Goal: Task Accomplishment & Management: Manage account settings

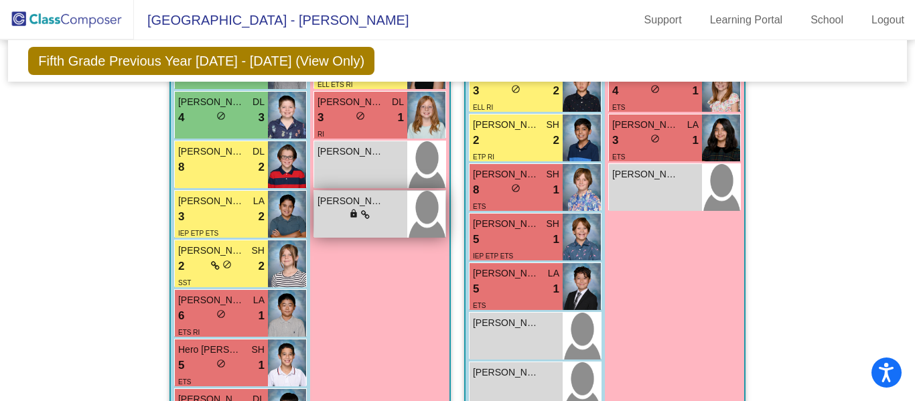
scroll to position [883, 0]
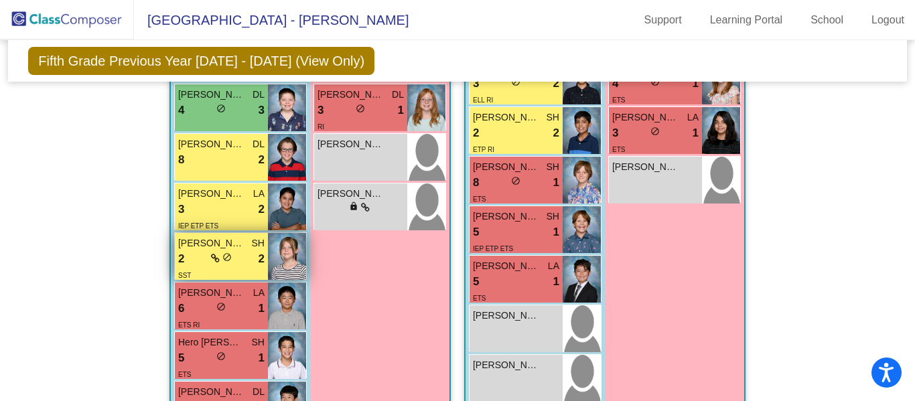
click at [213, 254] on icon at bounding box center [215, 258] width 9 height 9
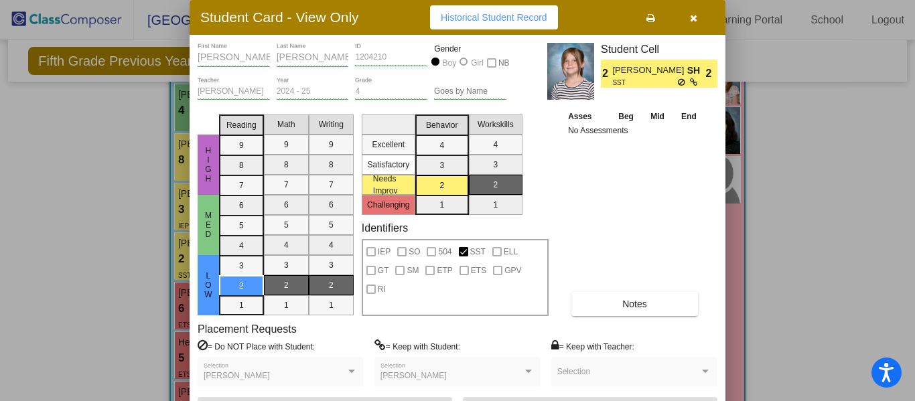
click at [493, 128] on mat-selection-list "Workskills 4 3 2 1" at bounding box center [496, 162] width 54 height 106
click at [695, 18] on icon "button" at bounding box center [693, 17] width 7 height 9
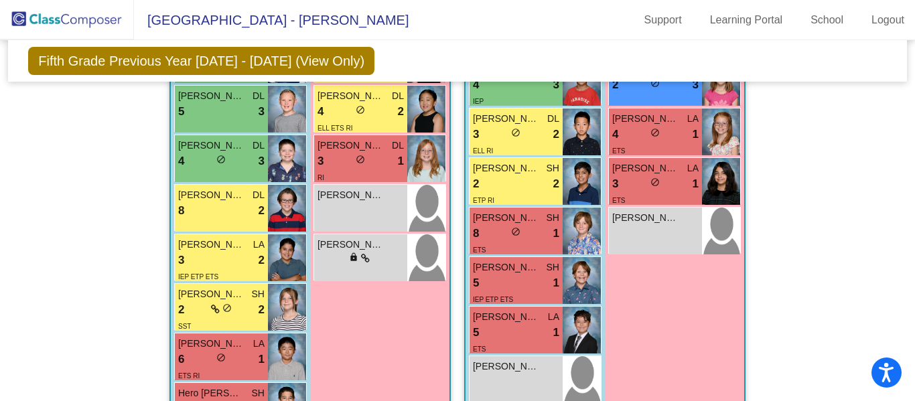
scroll to position [845, 0]
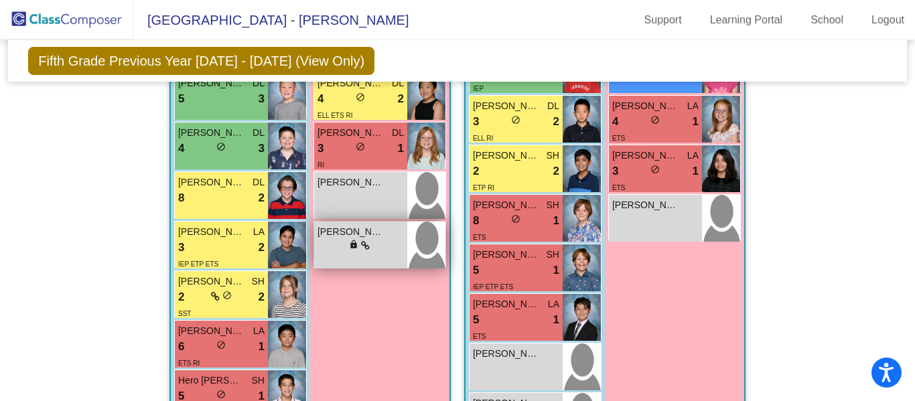
click at [377, 239] on div "lock do_not_disturb_alt" at bounding box center [361, 246] width 86 height 14
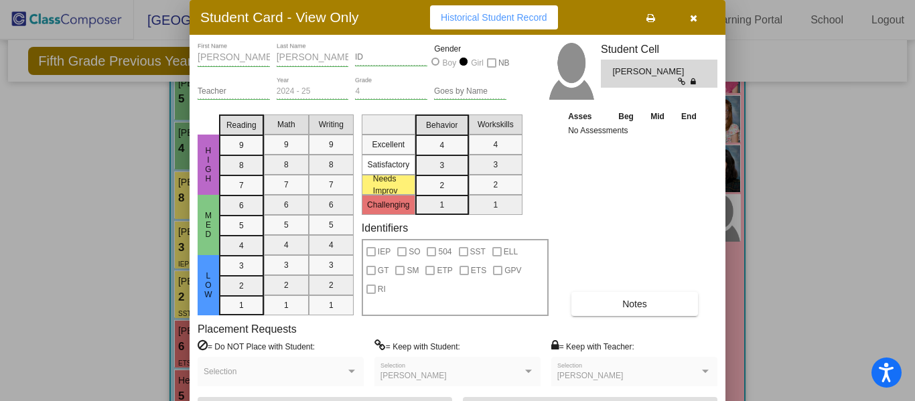
click at [695, 15] on icon "button" at bounding box center [693, 17] width 7 height 9
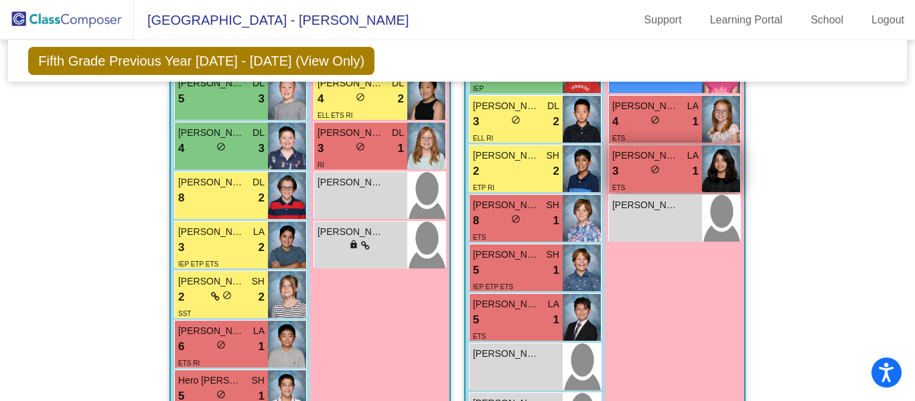
click at [655, 149] on span "[PERSON_NAME]" at bounding box center [645, 156] width 67 height 14
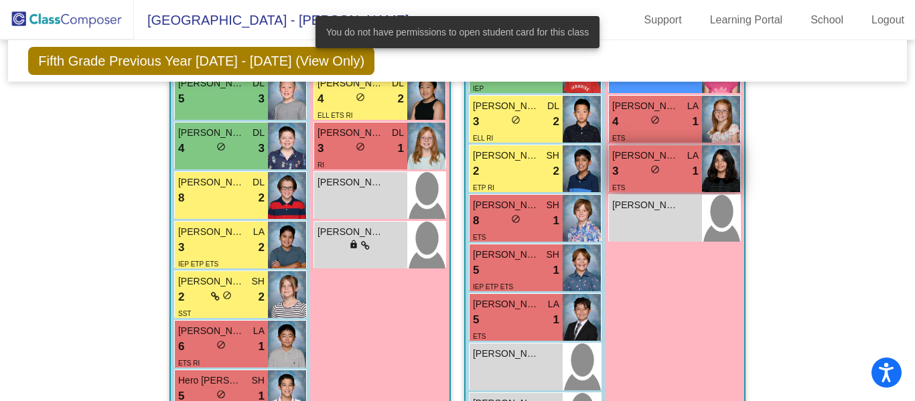
click at [655, 149] on span "[PERSON_NAME]" at bounding box center [645, 156] width 67 height 14
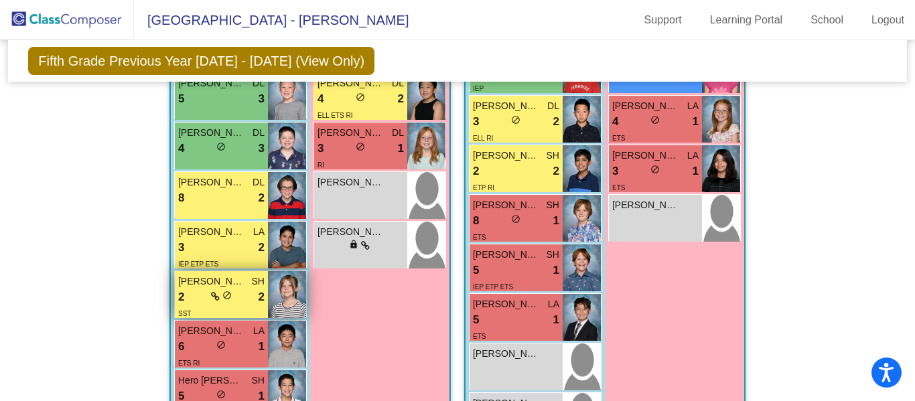
click at [205, 289] on div "2 lock do_not_disturb_alt 2" at bounding box center [221, 297] width 86 height 17
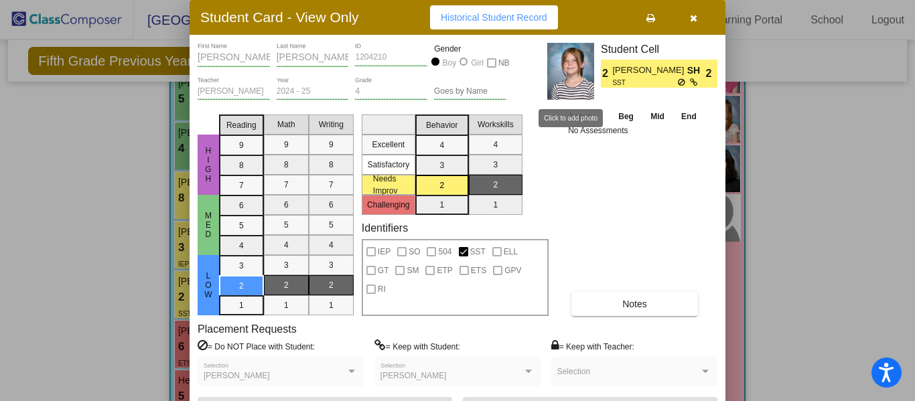
click at [579, 82] on img at bounding box center [570, 71] width 47 height 57
click at [692, 18] on icon "button" at bounding box center [693, 17] width 7 height 9
